Goal: Task Accomplishment & Management: Use online tool/utility

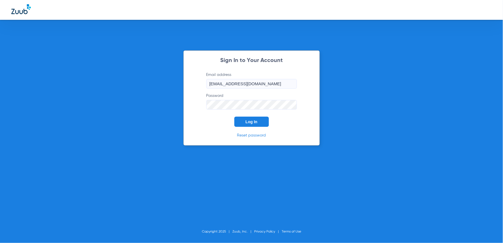
click at [249, 123] on span "Log In" at bounding box center [252, 122] width 12 height 5
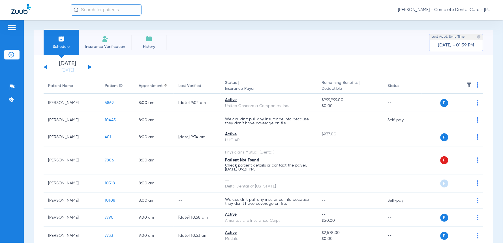
click at [97, 14] on input "text" at bounding box center [106, 9] width 71 height 11
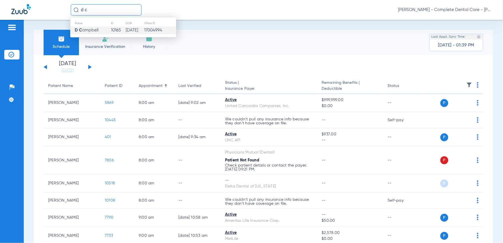
type input "d c"
click at [91, 29] on span "D C ampbell" at bounding box center [87, 30] width 24 height 4
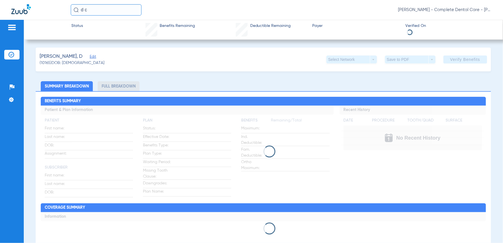
click at [93, 8] on input "d c" at bounding box center [106, 9] width 71 height 11
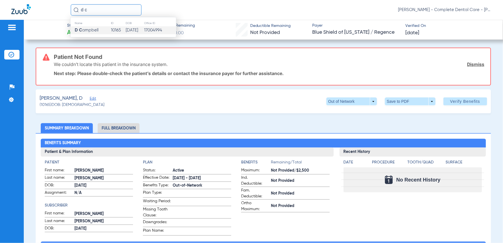
click at [86, 31] on span "D C ampbell" at bounding box center [87, 30] width 24 height 4
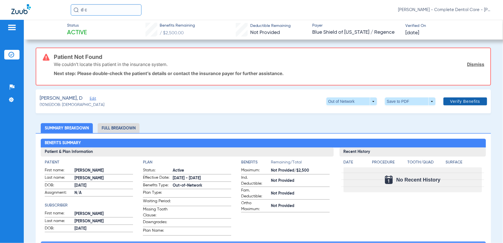
click at [451, 101] on span "Verify Benefits" at bounding box center [466, 101] width 30 height 5
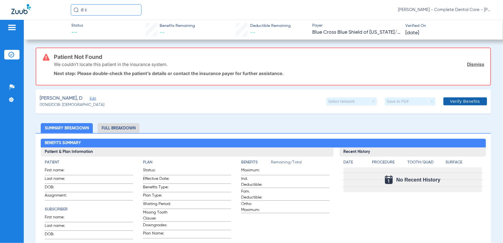
click at [459, 99] on span "Verify Benefits" at bounding box center [466, 101] width 30 height 5
click at [90, 97] on span "Edit" at bounding box center [92, 99] width 5 height 5
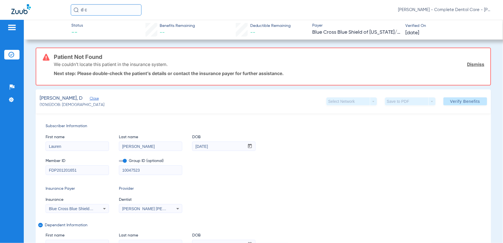
click at [79, 143] on input "Lauren" at bounding box center [77, 146] width 63 height 9
type input "L"
type input "lauren"
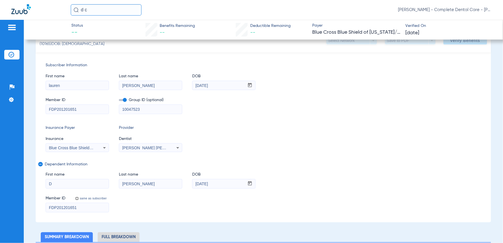
scroll to position [65, 0]
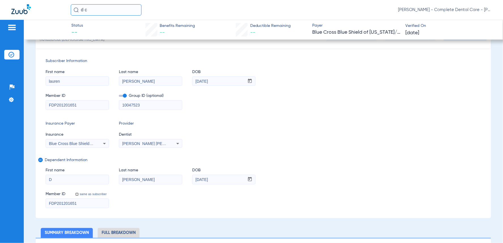
click at [70, 178] on input "D" at bounding box center [77, 179] width 63 height 9
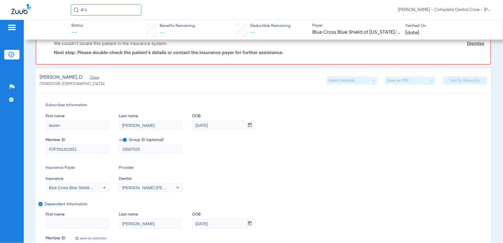
scroll to position [109, 0]
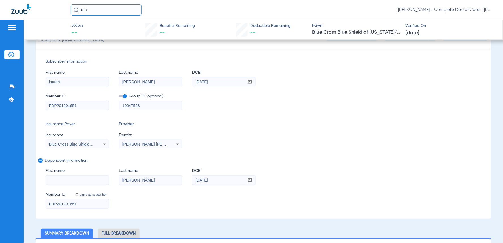
paste input "[PERSON_NAME]"
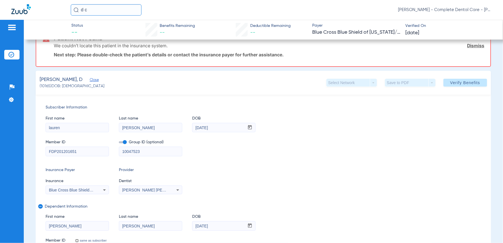
scroll to position [15, 0]
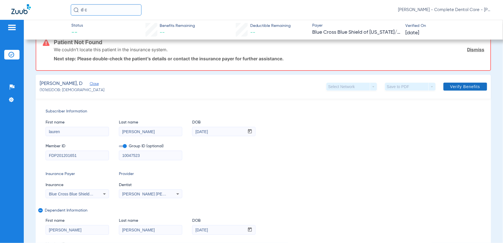
type input "[PERSON_NAME]"
click at [453, 87] on span "Verify Benefits" at bounding box center [466, 86] width 30 height 5
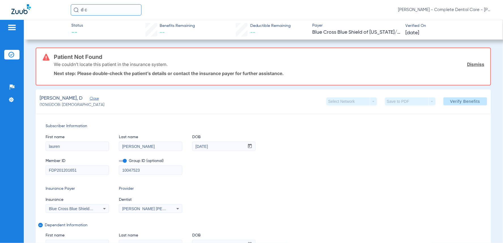
click at [430, 101] on div "Save to PDF arrow_drop_down" at bounding box center [410, 101] width 51 height 8
click at [446, 103] on span at bounding box center [466, 102] width 44 height 14
